Goal: Submit feedback/report problem

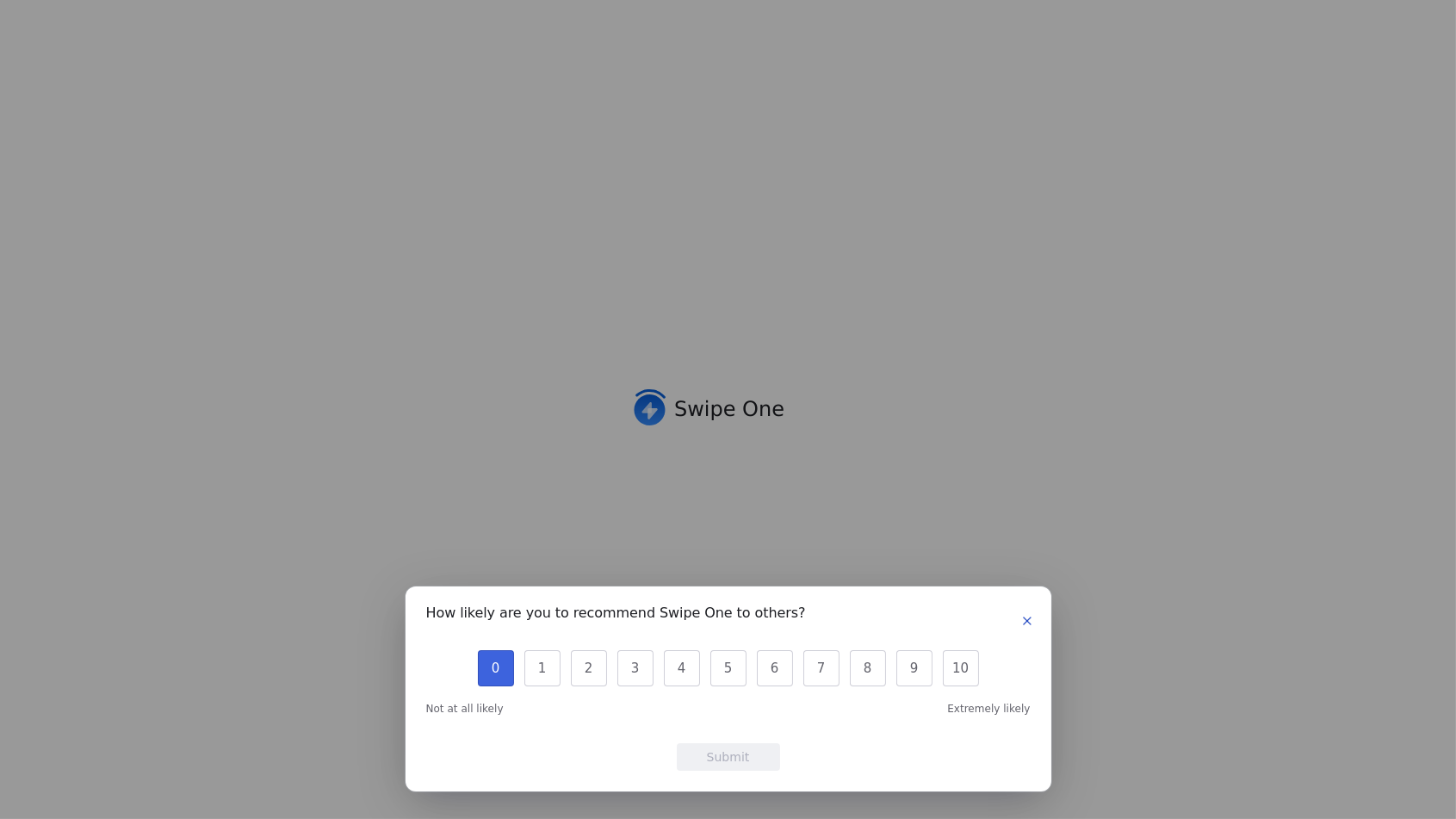
click at [501, 681] on button "0" at bounding box center [496, 669] width 36 height 36
click at [726, 763] on button "Submit" at bounding box center [728, 757] width 103 height 28
click at [720, 778] on div "How likely are you to recommend Swipe One to others? 0 1 2 3 4 5 6 7 8 9 10 Not…" at bounding box center [728, 688] width 646 height 205
click at [731, 763] on button "Submit" at bounding box center [728, 757] width 103 height 28
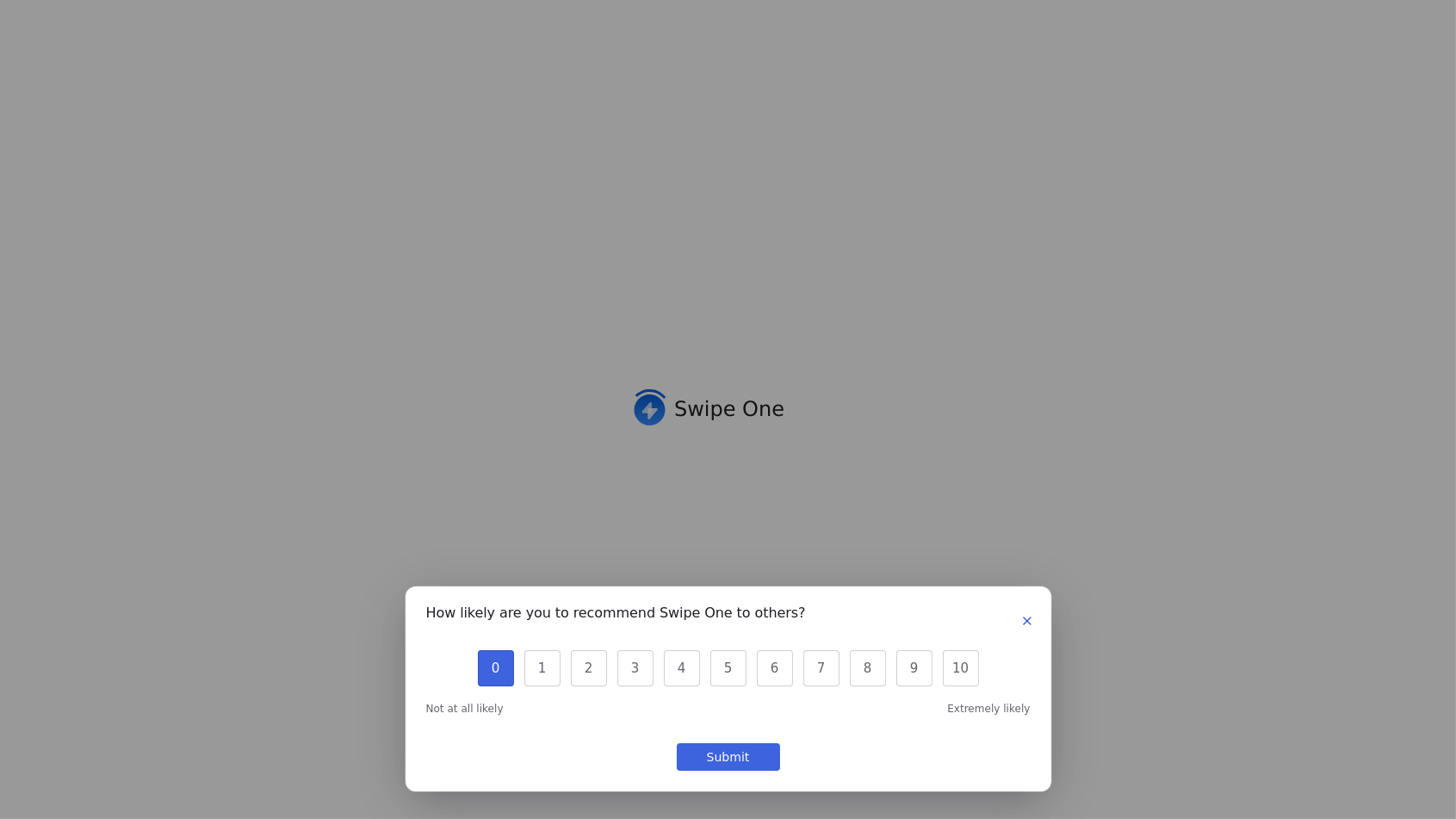
click at [724, 768] on button "Submit" at bounding box center [728, 757] width 103 height 28
click at [1026, 623] on icon "button" at bounding box center [1027, 621] width 14 height 14
